Goal: Task Accomplishment & Management: Manage account settings

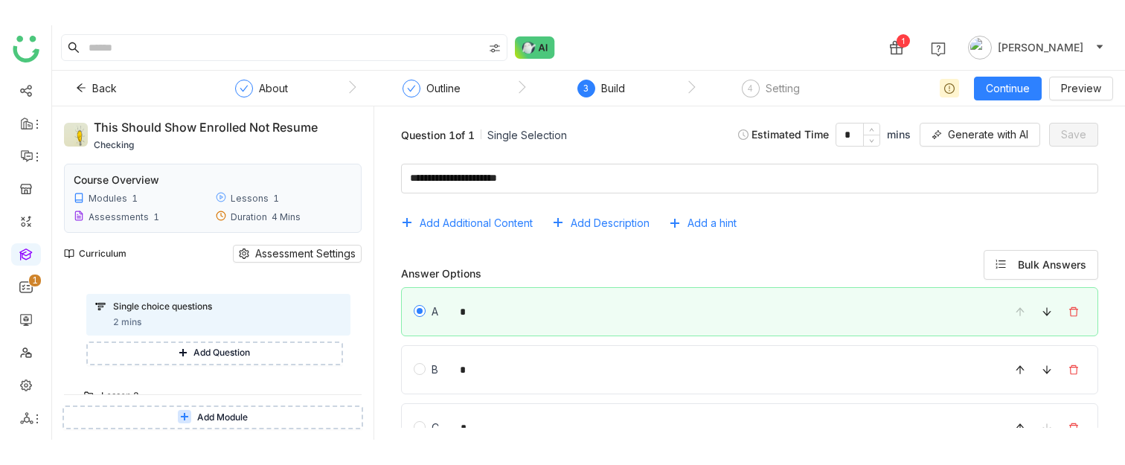
scroll to position [51, 0]
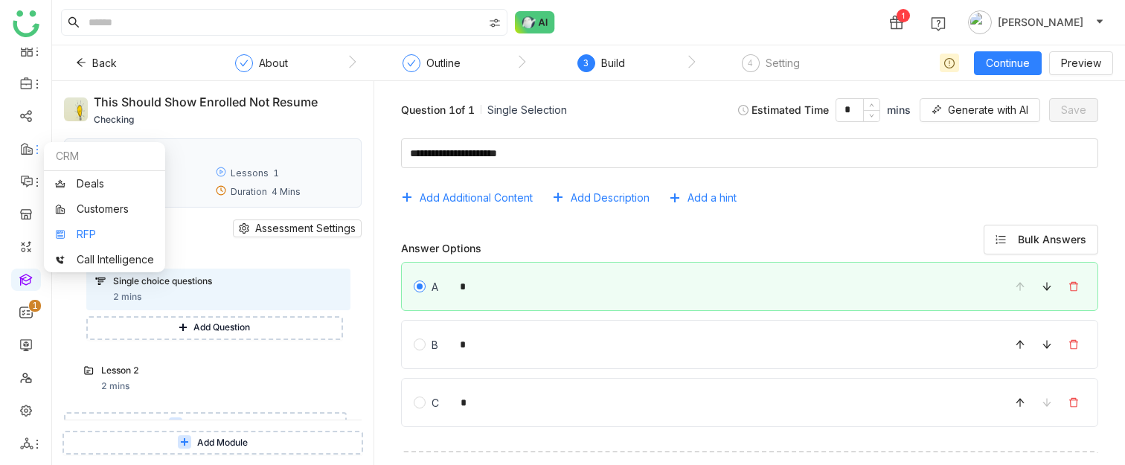
click at [87, 229] on link "RFP" at bounding box center [104, 234] width 99 height 10
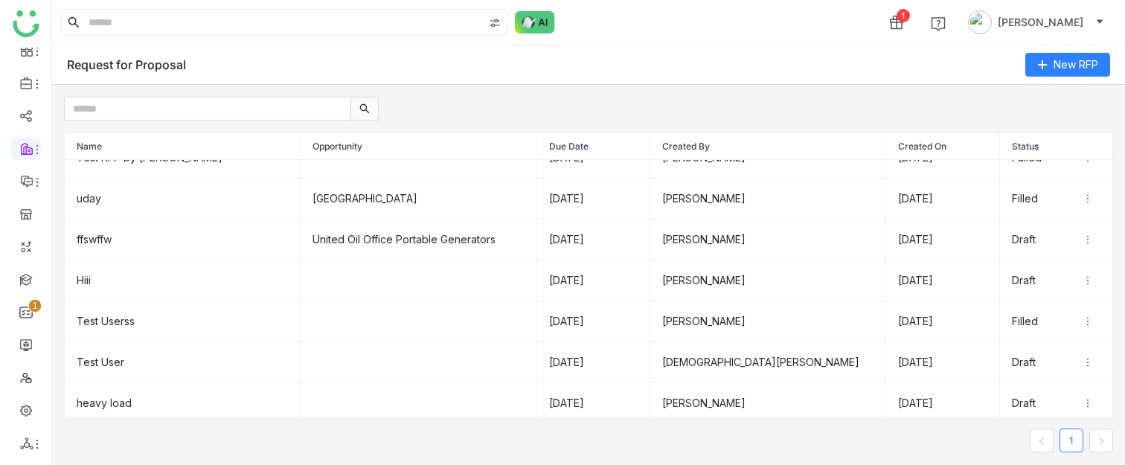
scroll to position [153, 0]
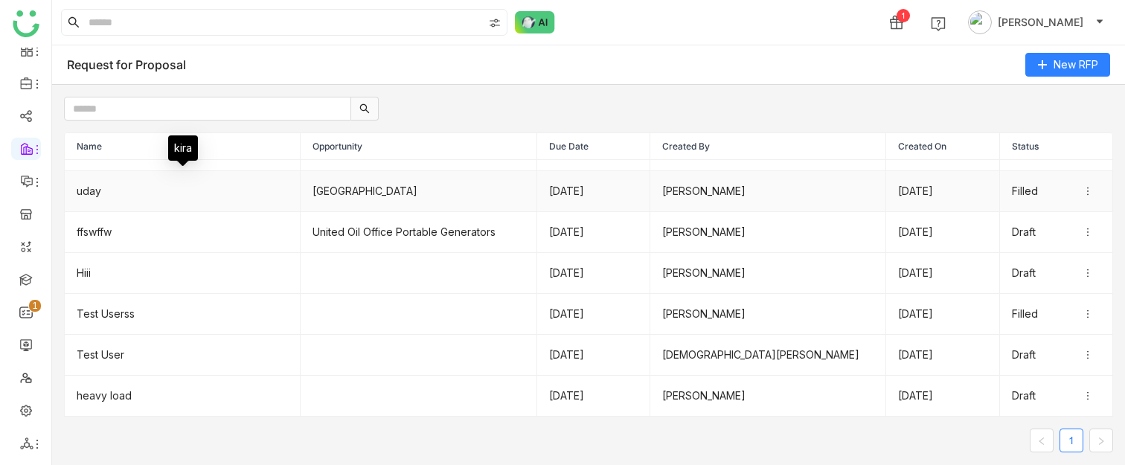
click at [219, 202] on td "uday" at bounding box center [183, 191] width 236 height 41
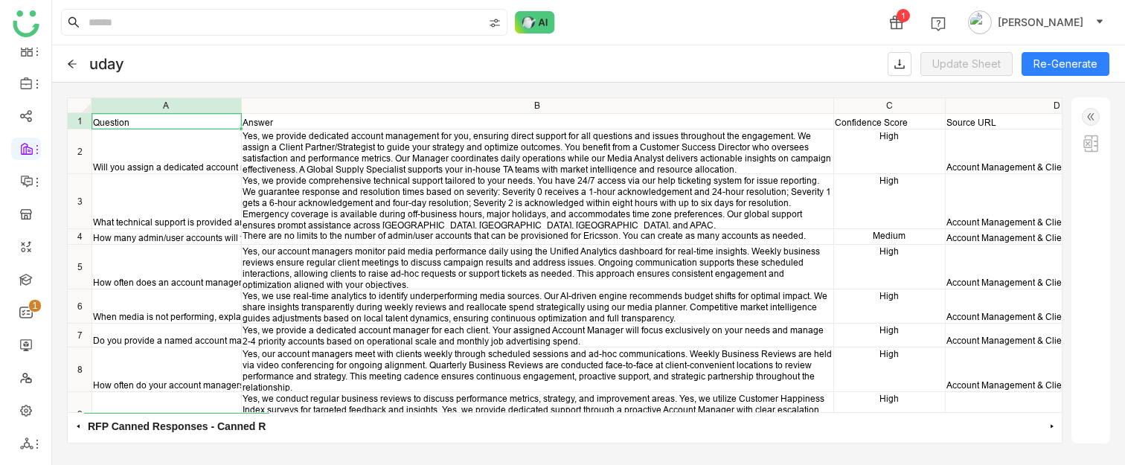
click at [70, 62] on icon at bounding box center [72, 64] width 9 height 8
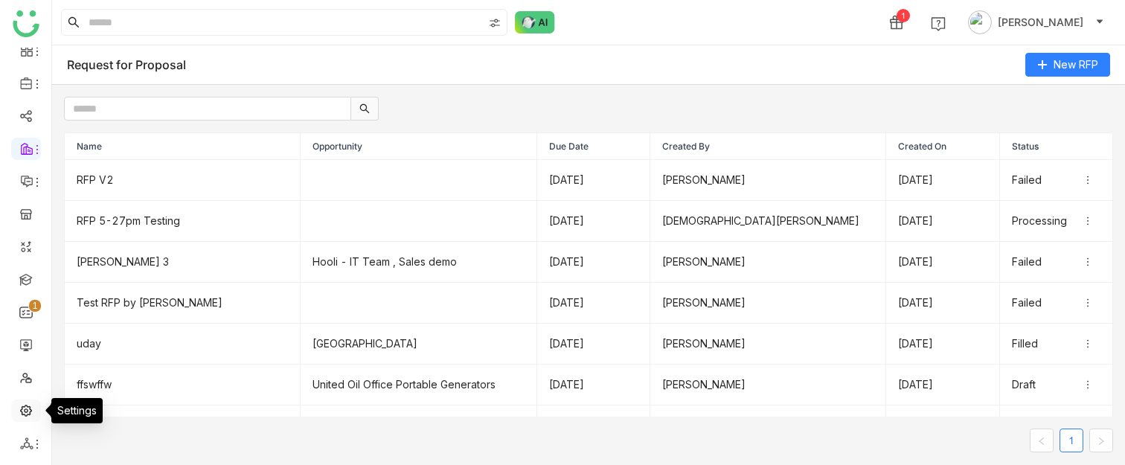
click at [30, 240] on link at bounding box center [25, 409] width 13 height 13
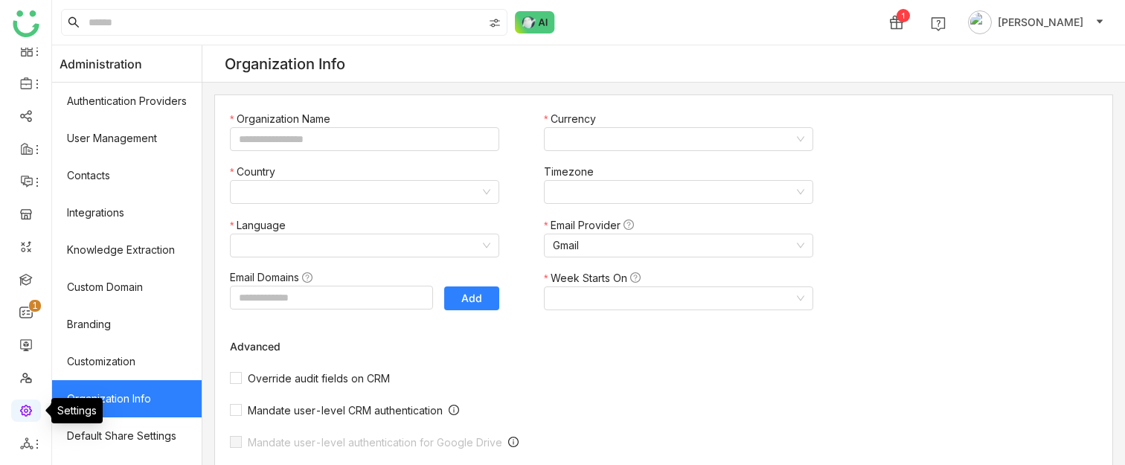
type input "*******"
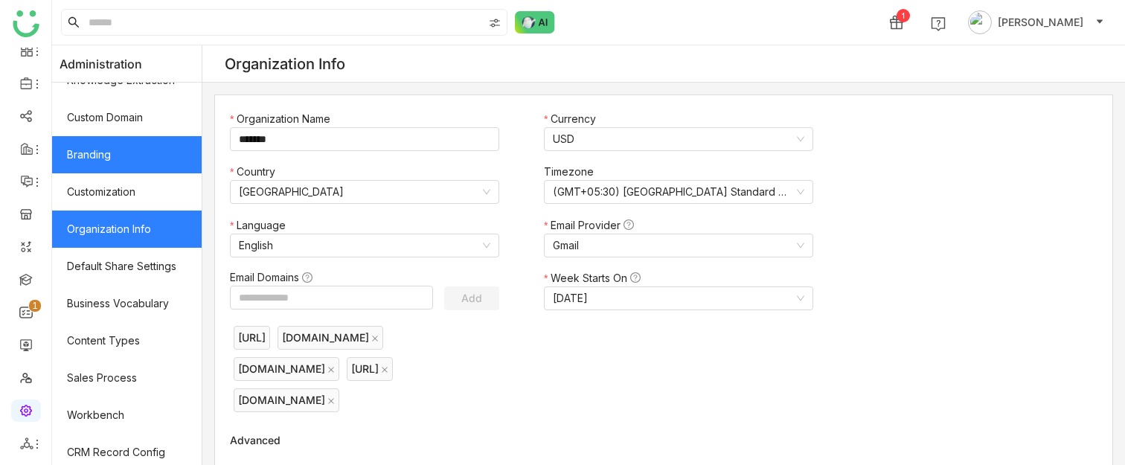
scroll to position [324, 0]
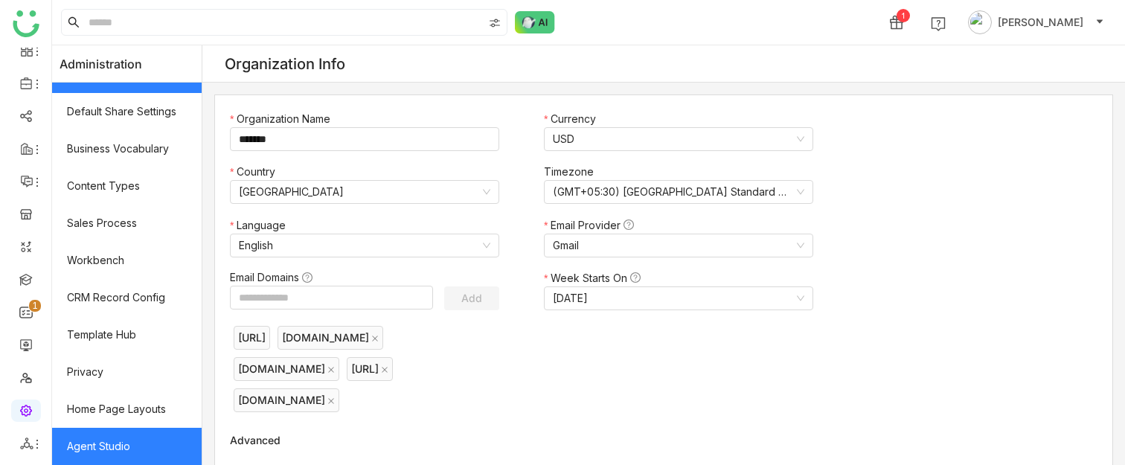
click at [82, 240] on link "Agent Studio" at bounding box center [127, 446] width 150 height 37
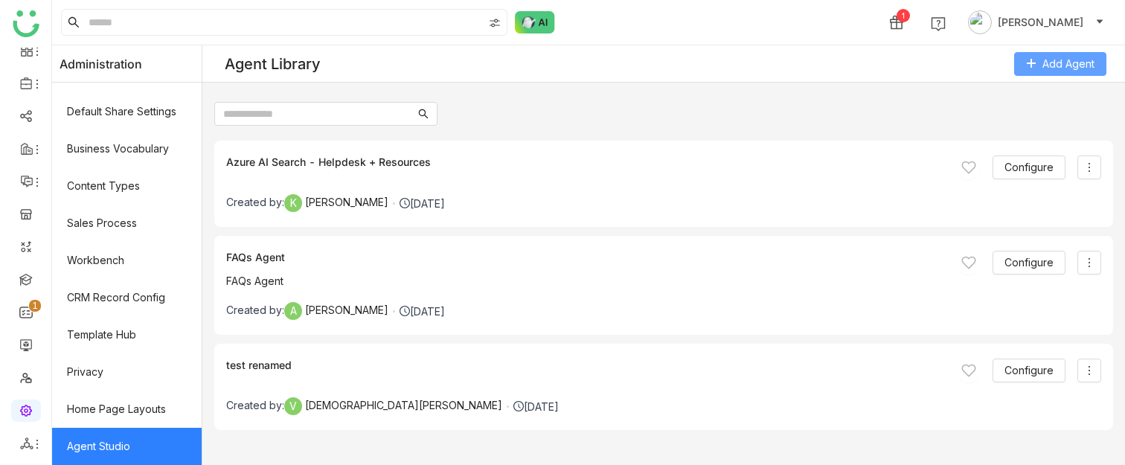
click at [1063, 64] on span "Add Agent" at bounding box center [1069, 64] width 52 height 16
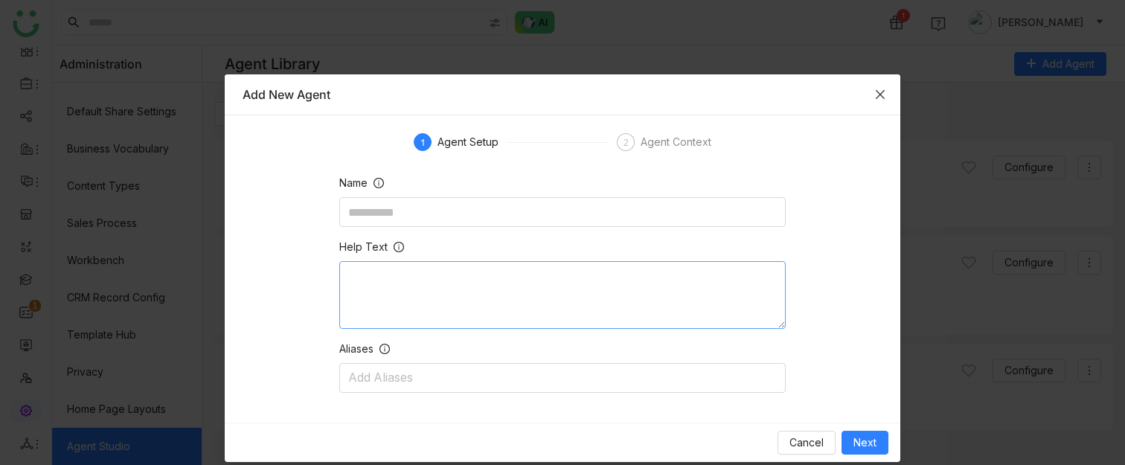
scroll to position [14, 0]
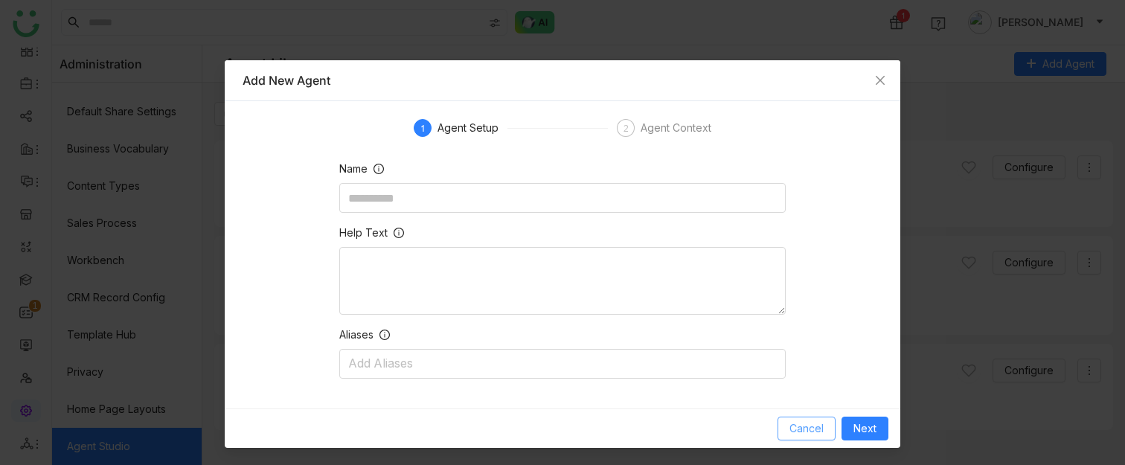
click at [788, 240] on button "Cancel" at bounding box center [807, 429] width 58 height 24
